Goal: Find specific page/section: Find specific page/section

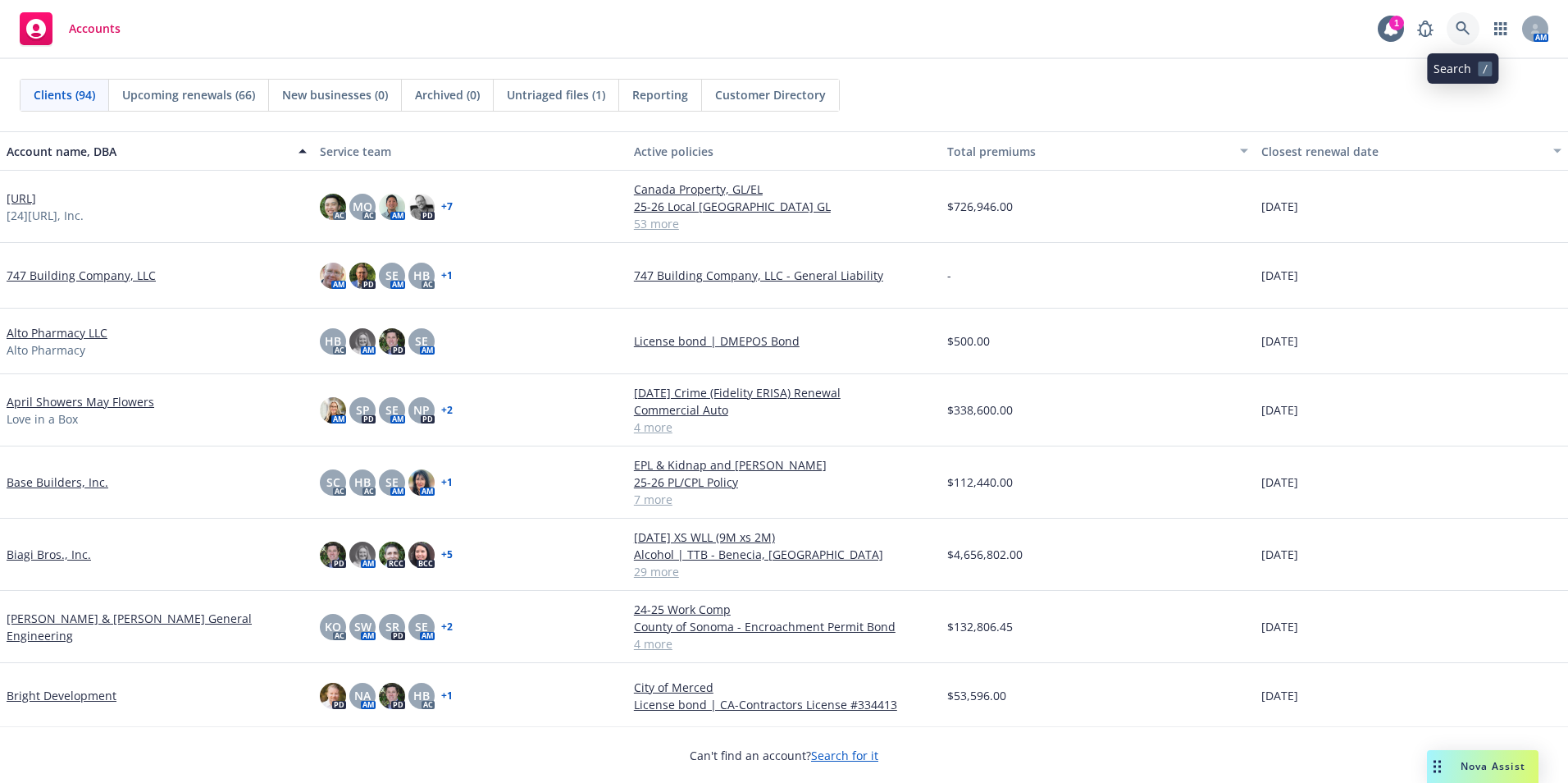
click at [1467, 27] on icon at bounding box center [1463, 29] width 15 height 15
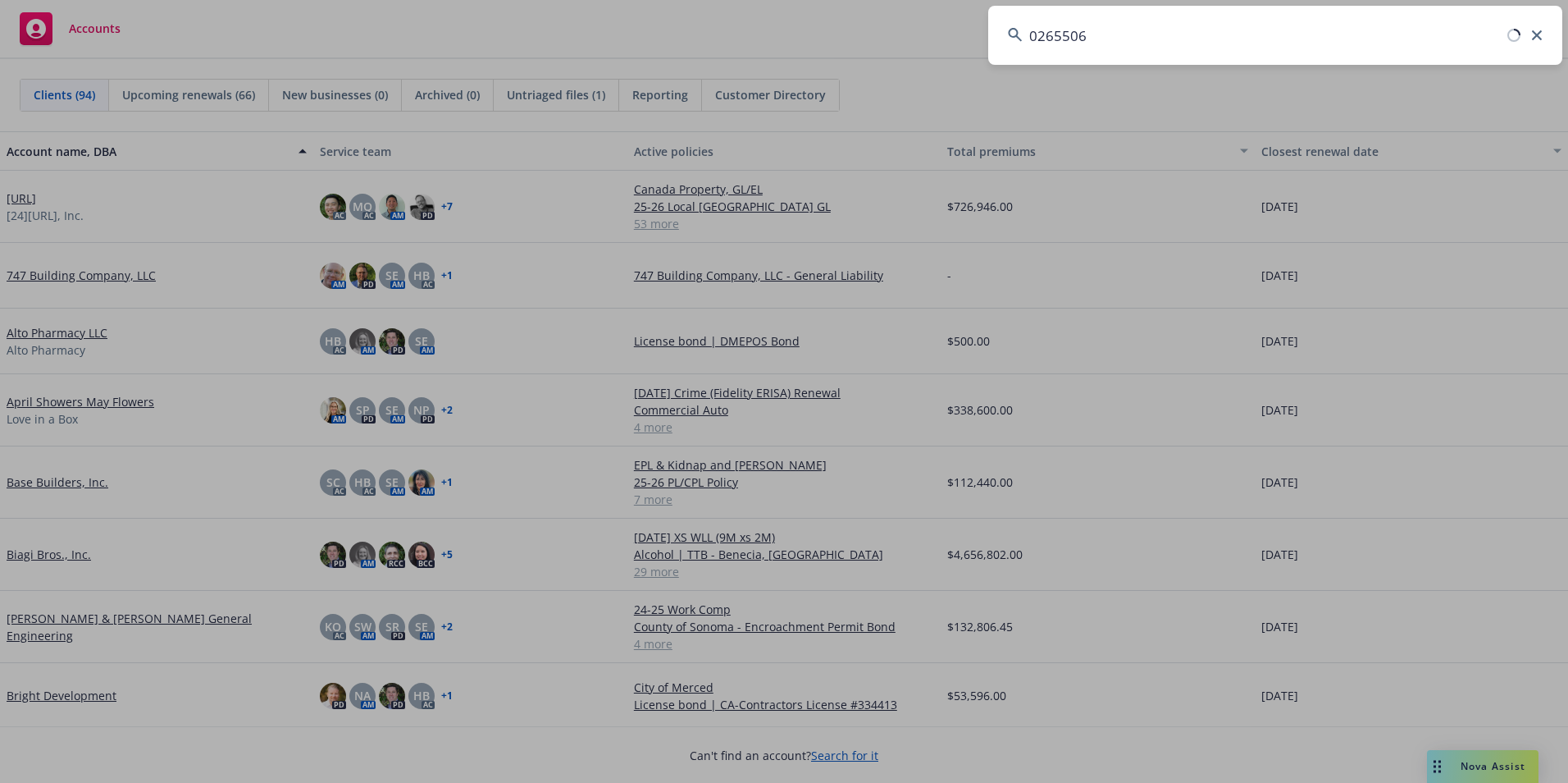
type input "0265506"
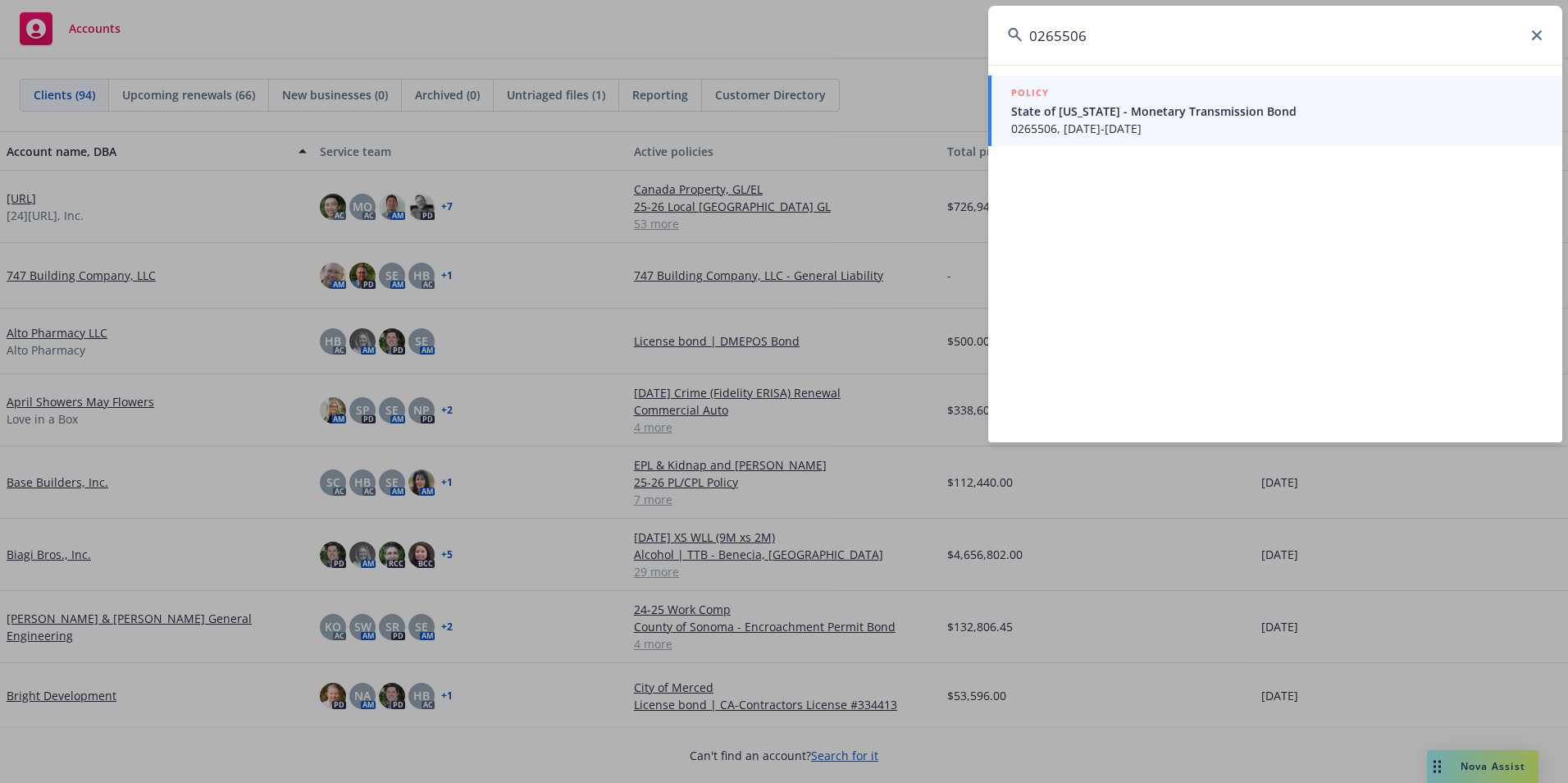
click at [1537, 38] on icon at bounding box center [1536, 35] width 10 height 10
